Goal: Task Accomplishment & Management: Manage account settings

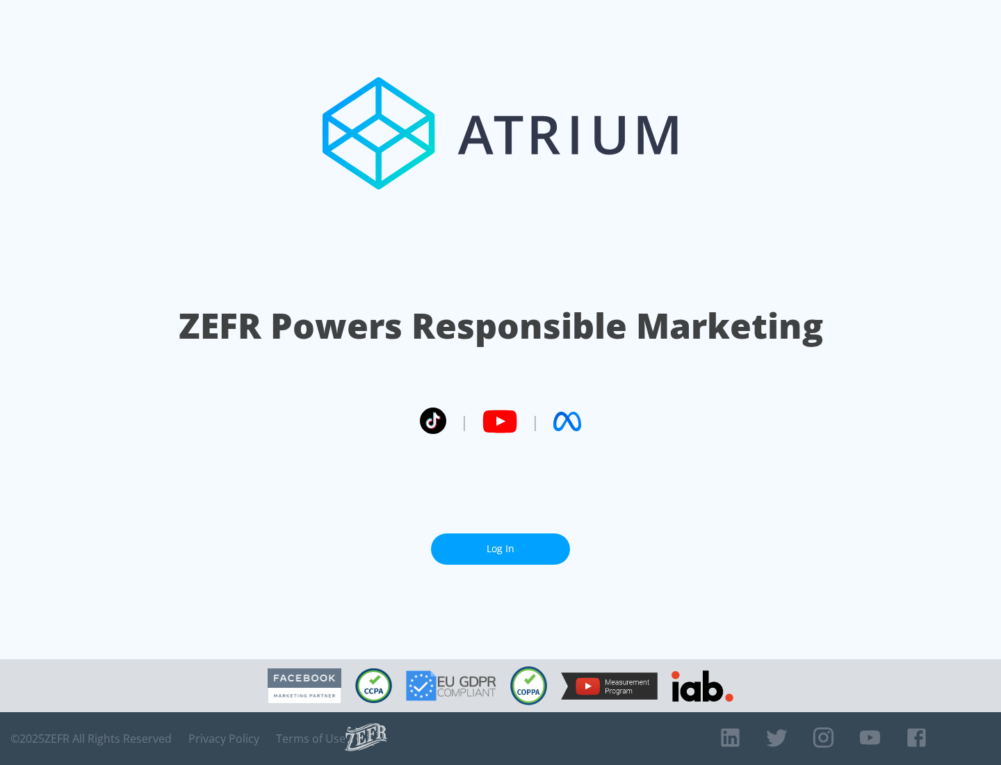
click at [501, 549] on link "Log In" at bounding box center [500, 548] width 139 height 31
